Goal: Task Accomplishment & Management: Complete application form

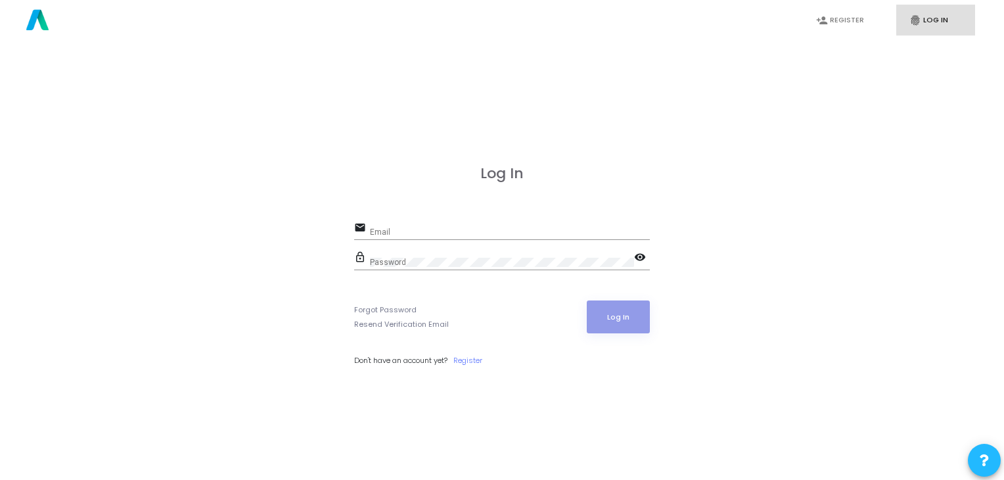
click at [471, 220] on div "Email" at bounding box center [510, 229] width 280 height 20
type input "[EMAIL_ADDRESS][DOMAIN_NAME]"
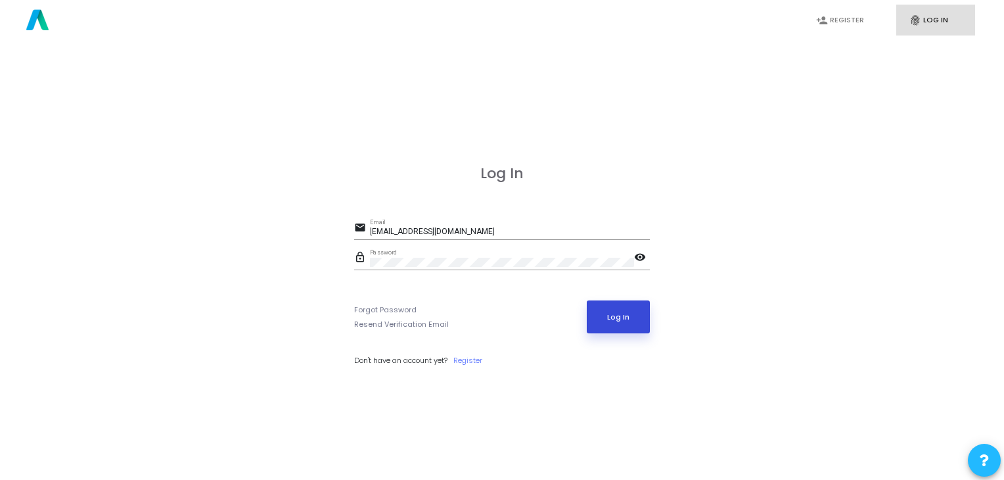
click at [592, 316] on button "Log In" at bounding box center [619, 316] width 64 height 33
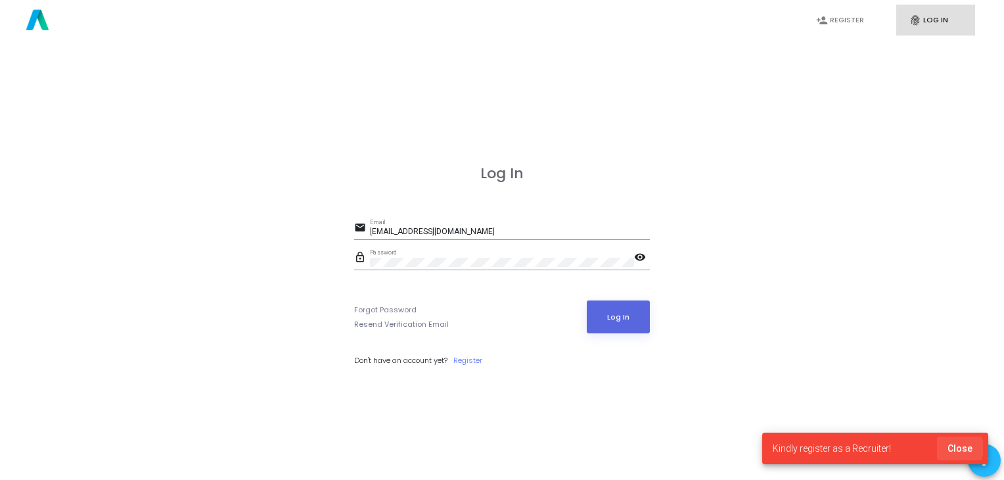
click at [954, 448] on span "Close" at bounding box center [960, 448] width 25 height 11
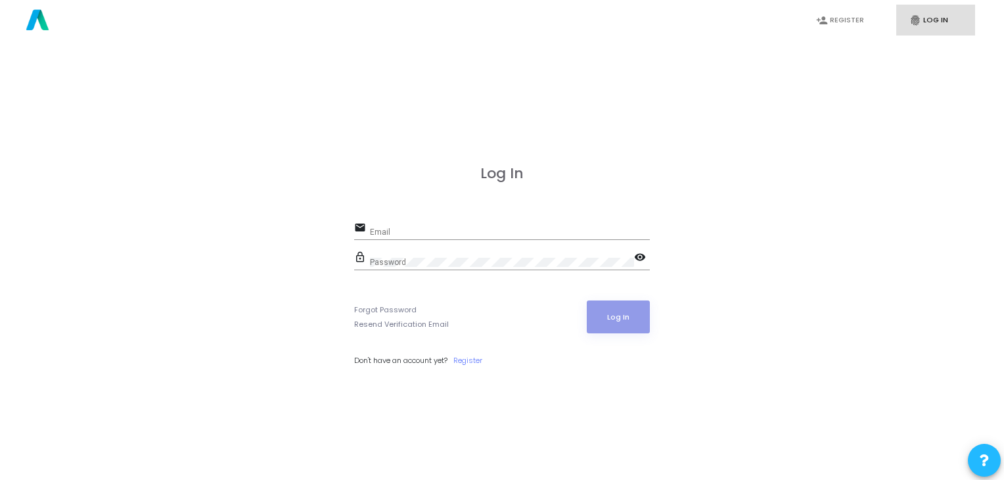
click at [923, 19] on link "fingerprint Log In" at bounding box center [936, 20] width 79 height 31
click at [547, 229] on input "Email" at bounding box center [510, 231] width 280 height 9
type input "[EMAIL_ADDRESS][DOMAIN_NAME]"
click at [605, 307] on button "Log In" at bounding box center [619, 316] width 64 height 33
click at [648, 250] on mat-icon "visibility" at bounding box center [642, 258] width 16 height 16
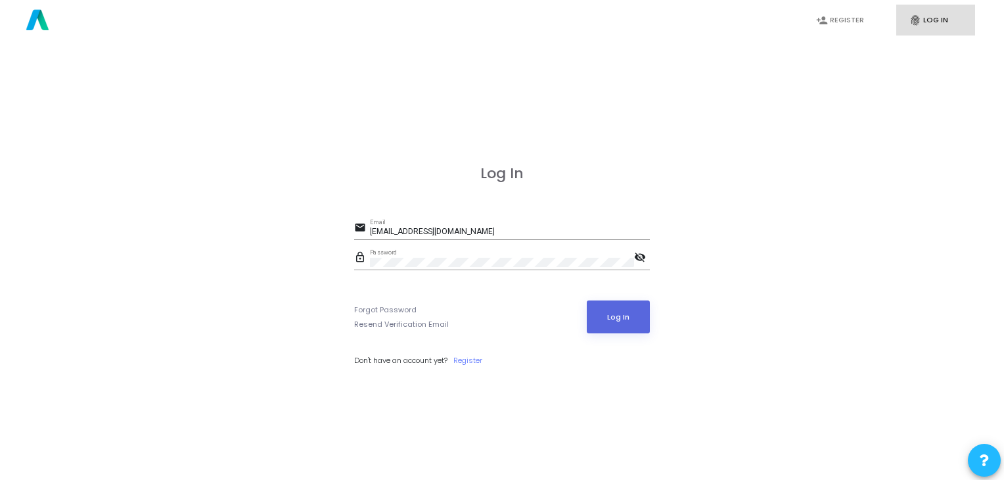
click at [648, 250] on mat-icon "visibility_off" at bounding box center [642, 258] width 16 height 16
click at [833, 23] on link "person_add Register" at bounding box center [842, 20] width 79 height 31
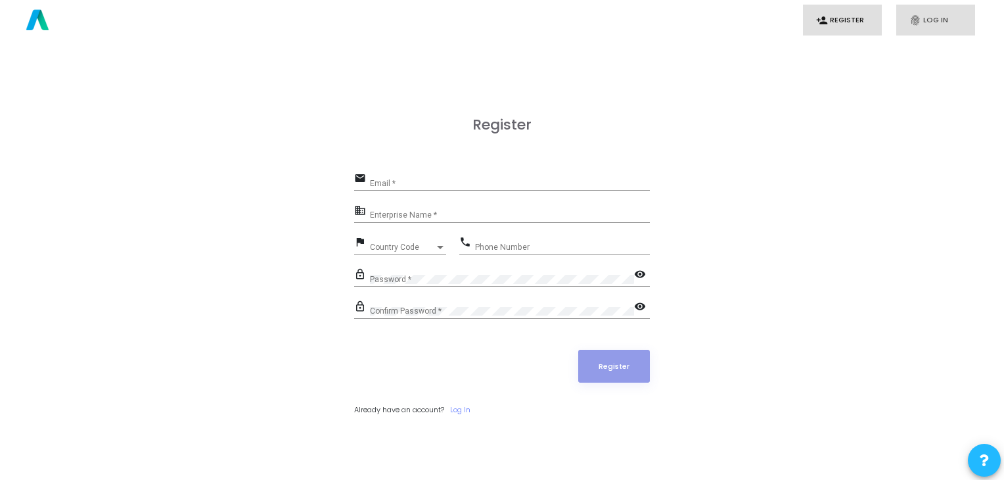
click at [923, 12] on link "fingerprint Log In" at bounding box center [936, 20] width 79 height 31
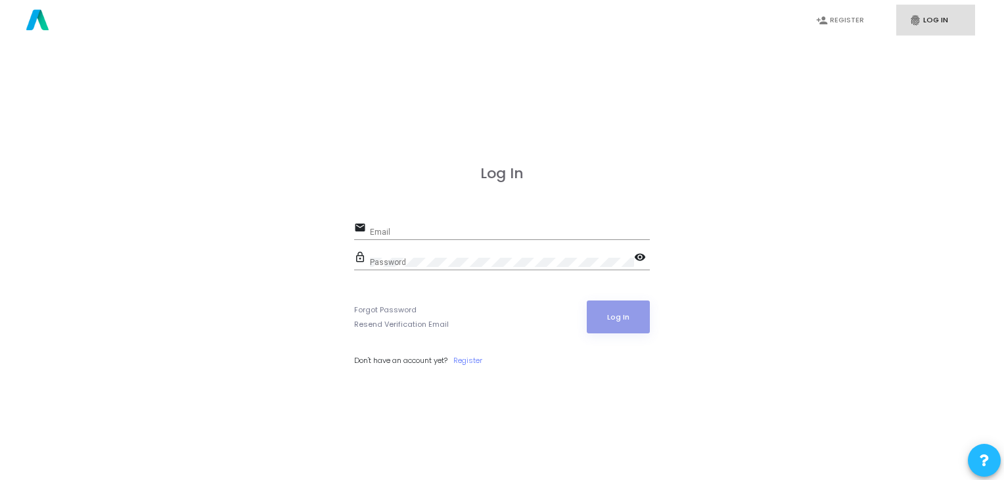
click at [628, 218] on div "Log In email Email lock_outline Password visibility Forgot Password Resend Veri…" at bounding box center [502, 280] width 296 height 230
click at [508, 231] on input "Email" at bounding box center [510, 231] width 280 height 9
type input "[EMAIL_ADDRESS][DOMAIN_NAME]"
click at [599, 321] on button "Log In" at bounding box center [619, 316] width 64 height 33
click at [408, 210] on div "Log In email Email lock_outline Password visibility Forgot Password Resend Veri…" at bounding box center [502, 280] width 296 height 230
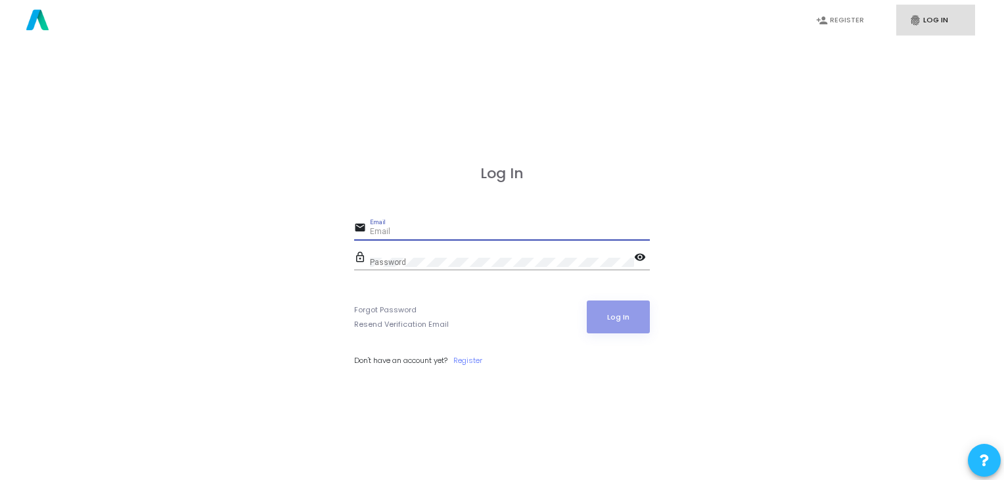
click at [400, 235] on input "Email" at bounding box center [510, 231] width 280 height 9
type input "[EMAIL_ADDRESS][DOMAIN_NAME]"
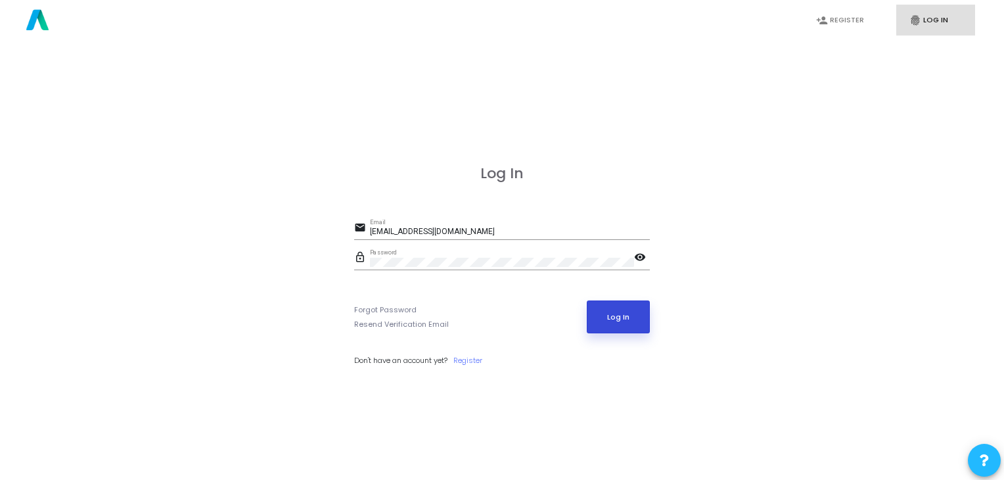
click at [589, 306] on button "Log In" at bounding box center [619, 316] width 64 height 33
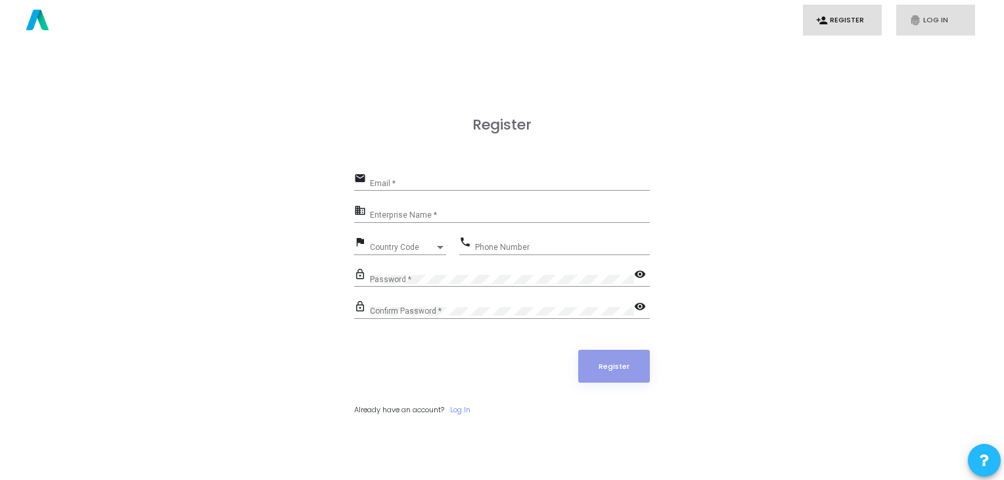
click at [914, 24] on icon "fingerprint" at bounding box center [916, 20] width 12 height 12
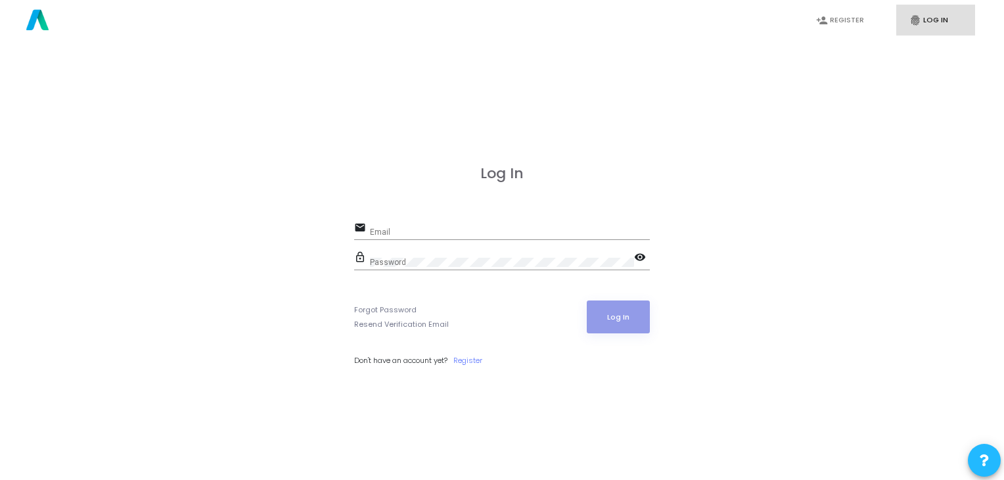
click at [648, 219] on div "Email" at bounding box center [510, 229] width 280 height 20
click at [580, 235] on input "Email" at bounding box center [510, 231] width 280 height 9
type input "[EMAIL_ADDRESS][DOMAIN_NAME]"
click at [617, 329] on button "Log In" at bounding box center [619, 316] width 64 height 33
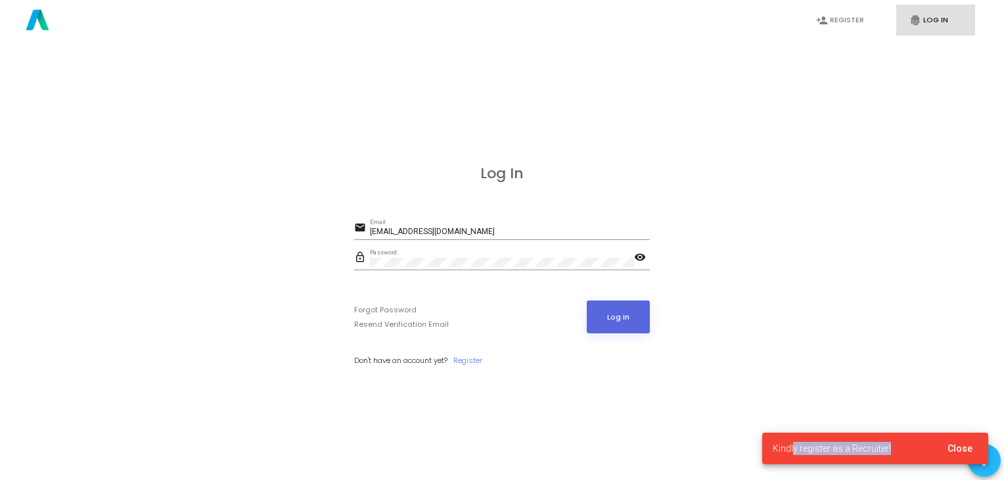
drag, startPoint x: 794, startPoint y: 432, endPoint x: 901, endPoint y: 440, distance: 107.4
click at [901, 440] on cj-snackbar "Kindly register as a Recruiter! Close" at bounding box center [875, 448] width 226 height 32
drag, startPoint x: 901, startPoint y: 440, endPoint x: 770, endPoint y: 440, distance: 130.8
click at [770, 440] on cj-snackbar "Kindly register as a Recruiter! Close" at bounding box center [875, 448] width 226 height 32
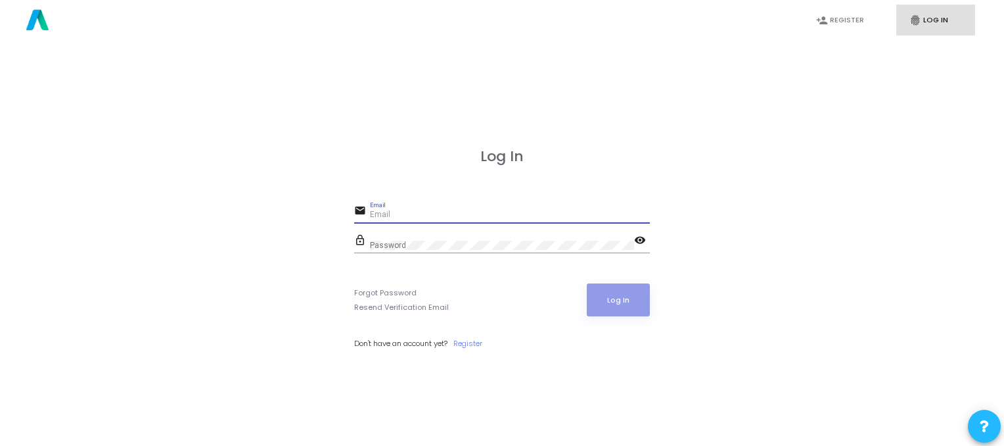
click at [449, 214] on input "Email" at bounding box center [510, 214] width 280 height 9
type input "[EMAIL_ADDRESS][DOMAIN_NAME]"
click at [587, 283] on button "Log In" at bounding box center [619, 299] width 64 height 33
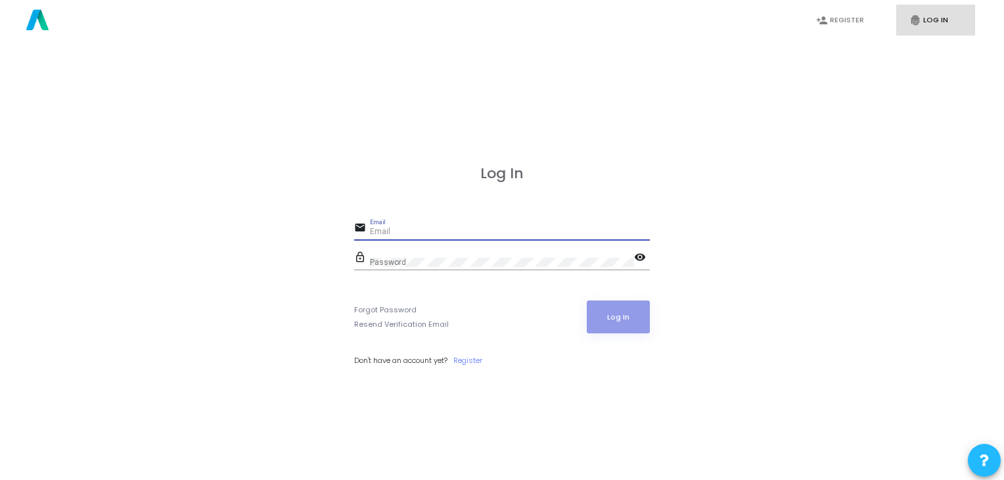
click at [476, 233] on input "Email" at bounding box center [510, 231] width 280 height 9
type input "[EMAIL_ADDRESS][DOMAIN_NAME]"
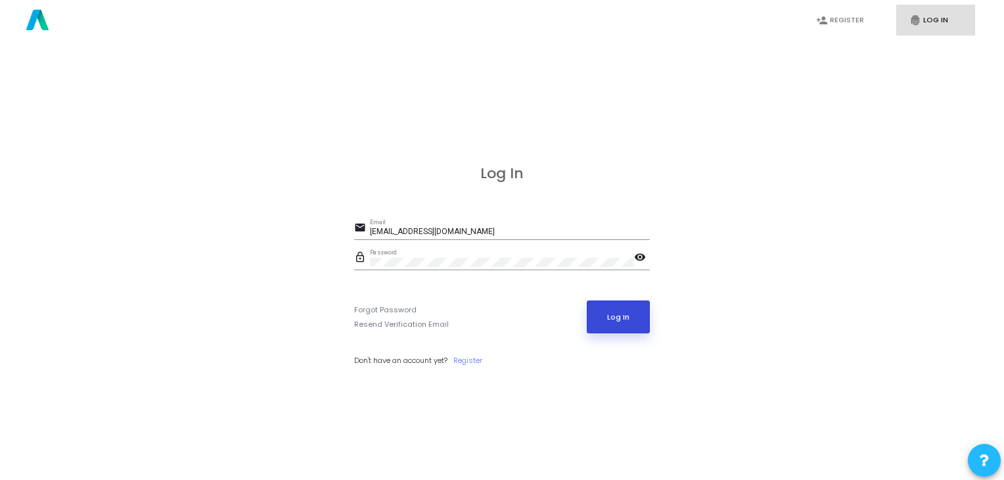
click at [589, 314] on button "Log In" at bounding box center [619, 316] width 64 height 33
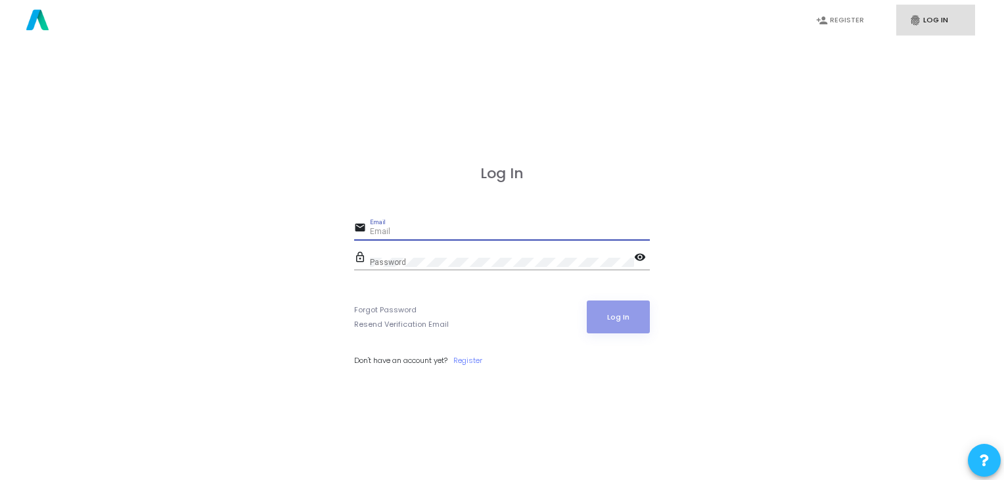
click at [444, 230] on input "Email" at bounding box center [510, 231] width 280 height 9
type input "[EMAIL_ADDRESS][DOMAIN_NAME]"
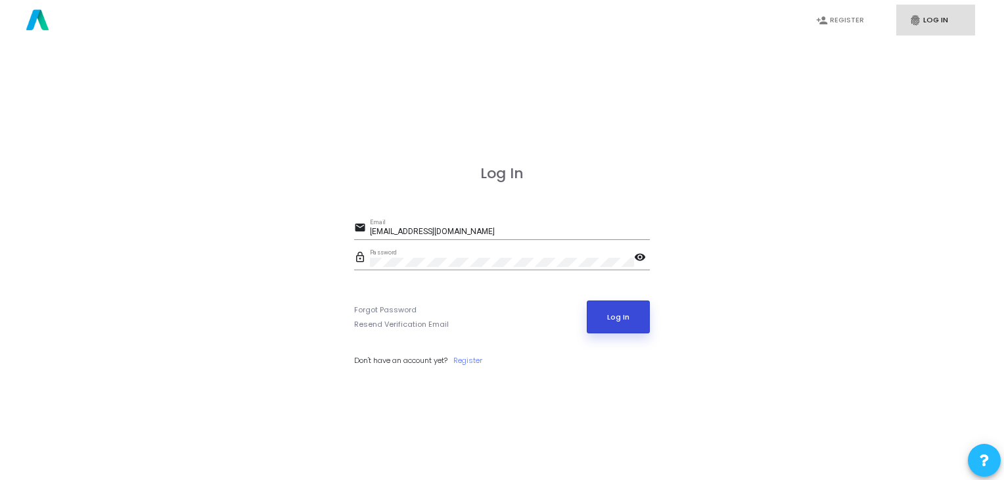
click at [607, 319] on button "Log In" at bounding box center [619, 316] width 64 height 33
click at [603, 324] on button "Log In" at bounding box center [619, 316] width 64 height 33
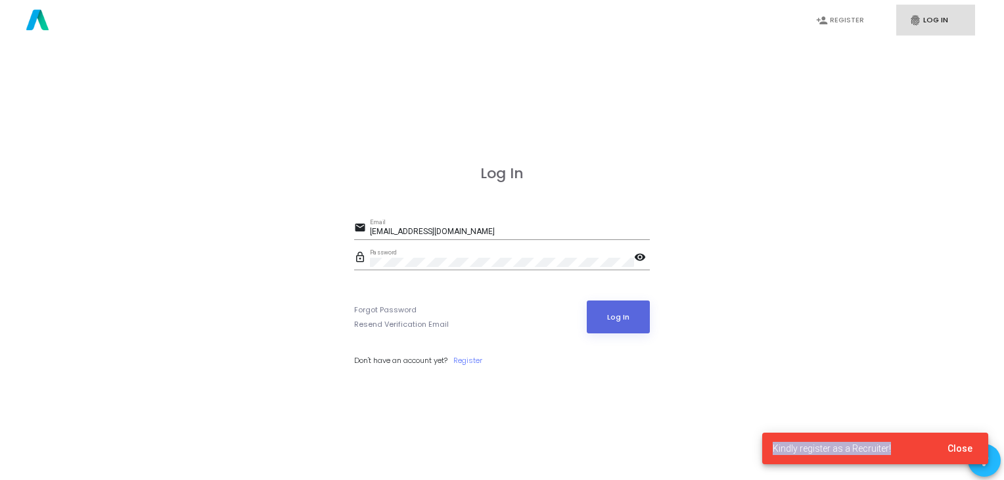
drag, startPoint x: 770, startPoint y: 448, endPoint x: 897, endPoint y: 444, distance: 126.2
click at [897, 444] on cj-snackbar "Kindly register as a Recruiter! Close" at bounding box center [875, 448] width 226 height 32
copy span "Kindly register as a Recruiter!"
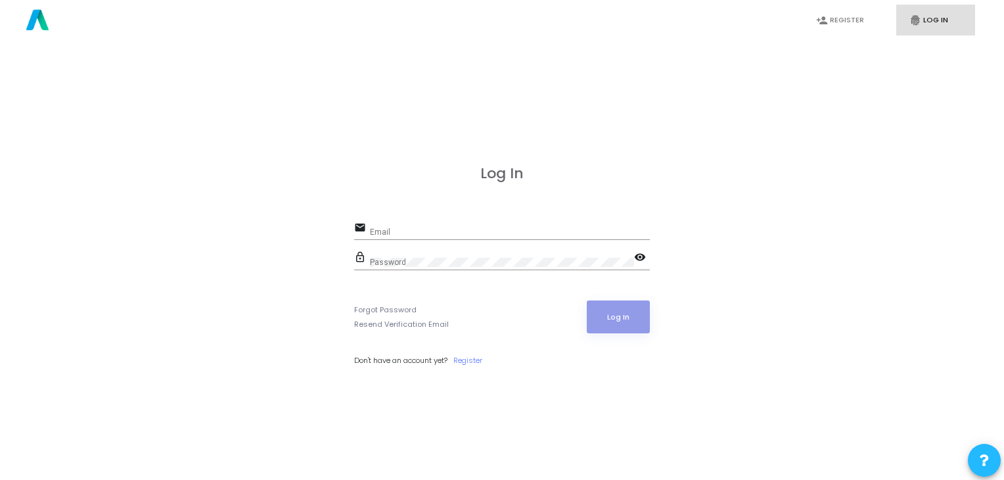
click at [457, 227] on div "Email" at bounding box center [510, 229] width 280 height 20
click at [407, 229] on input "Email" at bounding box center [510, 231] width 280 height 9
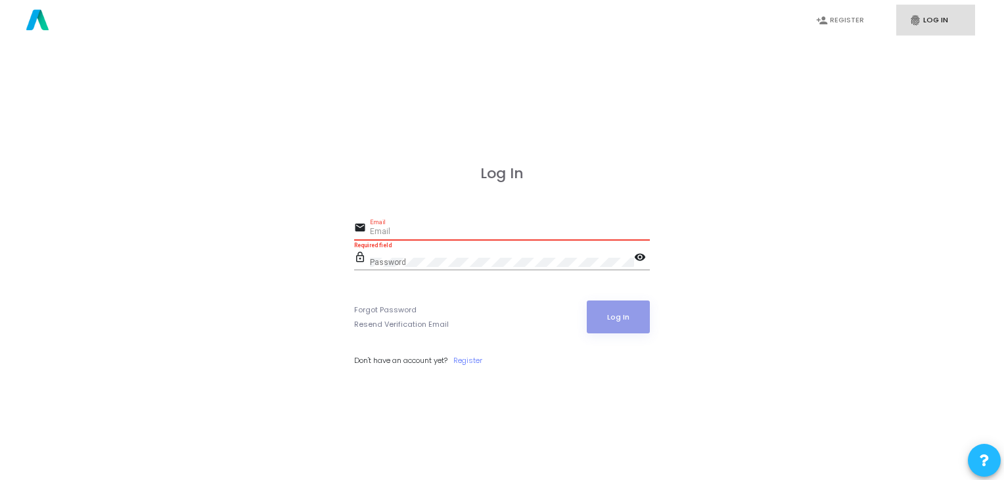
type input "[EMAIL_ADDRESS][DOMAIN_NAME]"
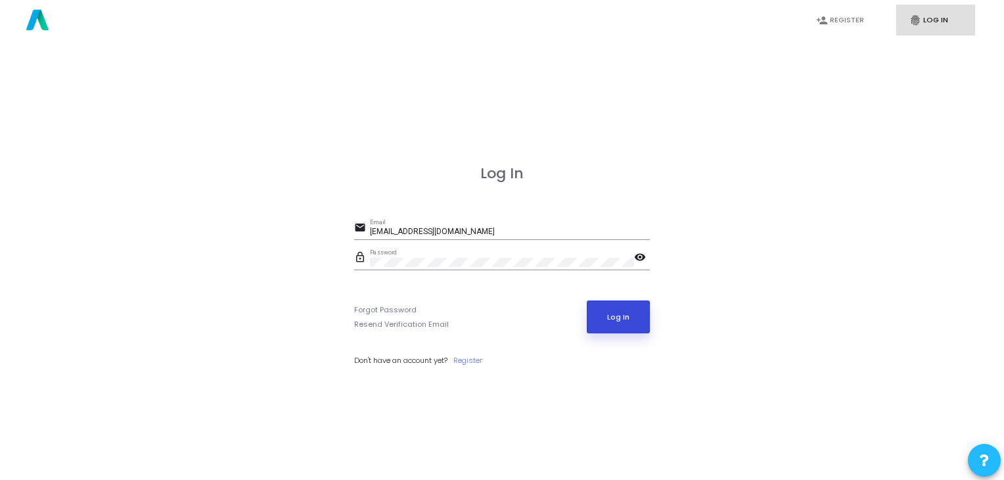
click at [597, 308] on button "Log In" at bounding box center [619, 316] width 64 height 33
